Goal: Task Accomplishment & Management: Use online tool/utility

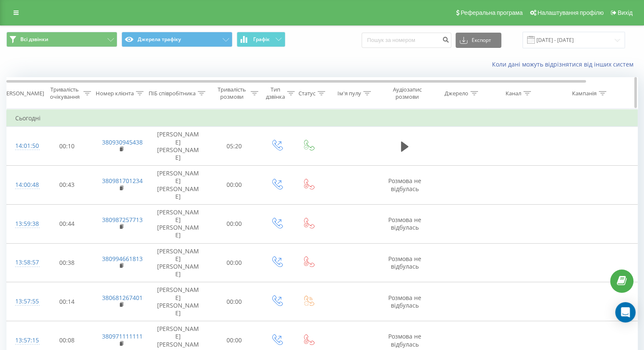
click at [234, 98] on div "Тривалість розмови" at bounding box center [231, 93] width 33 height 14
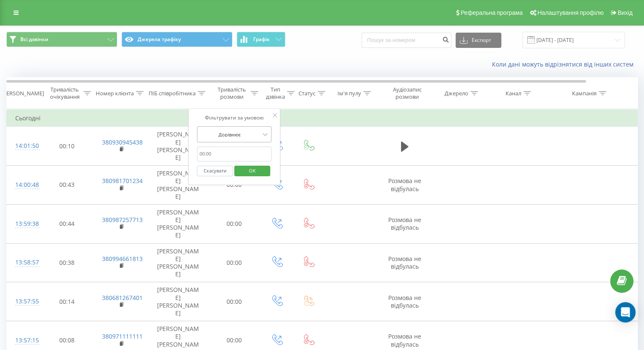
click at [240, 134] on div at bounding box center [229, 134] width 60 height 8
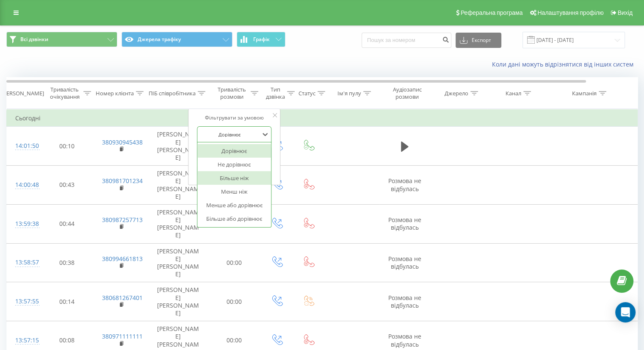
click at [237, 173] on div "Більше ніж" at bounding box center [234, 178] width 74 height 14
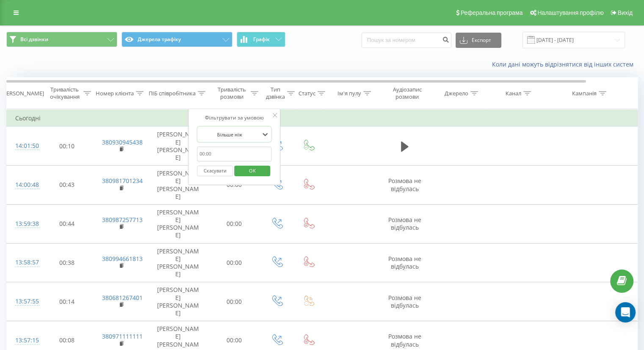
click at [239, 156] on input "text" at bounding box center [234, 153] width 74 height 15
type input "59"
click at [247, 170] on span "OK" at bounding box center [252, 170] width 24 height 13
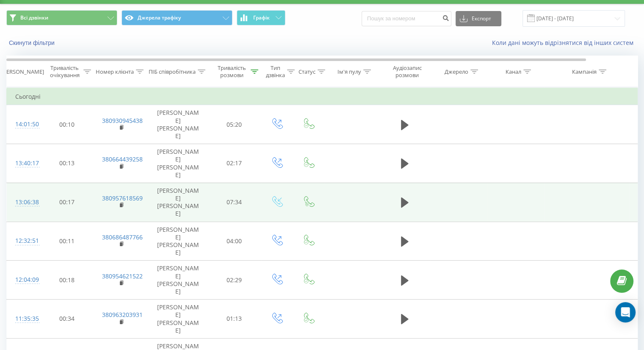
scroll to position [29, 0]
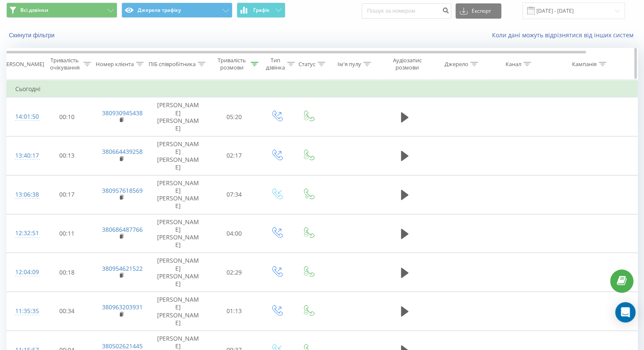
click at [244, 58] on div "Тривалість розмови" at bounding box center [231, 64] width 33 height 14
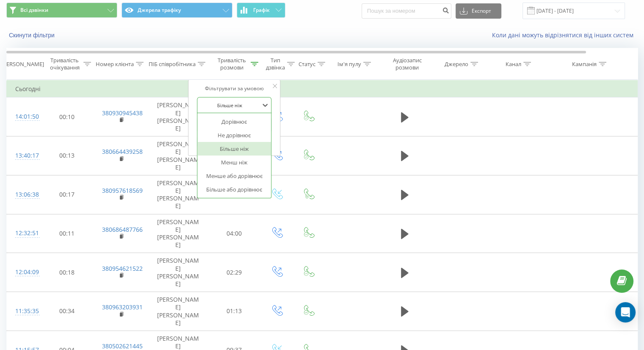
click at [224, 104] on div at bounding box center [229, 105] width 60 height 8
click at [227, 124] on div "Дорівнює" at bounding box center [234, 122] width 74 height 14
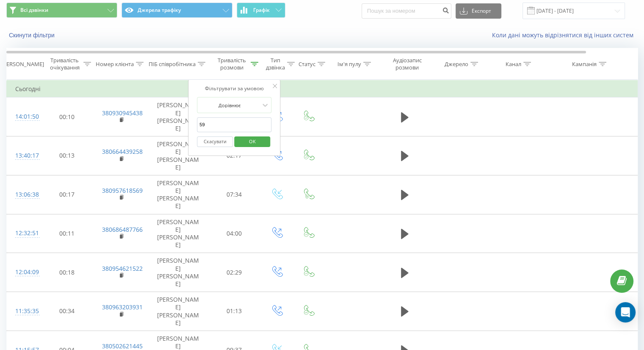
click at [230, 123] on input "59" at bounding box center [234, 124] width 74 height 15
click at [258, 139] on span "OK" at bounding box center [252, 141] width 24 height 13
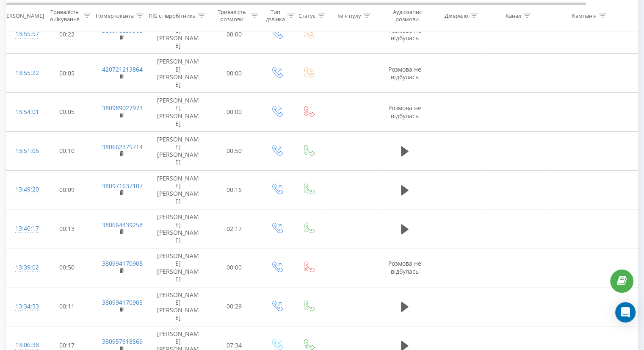
scroll to position [422, 0]
